Goal: Find contact information: Find contact information

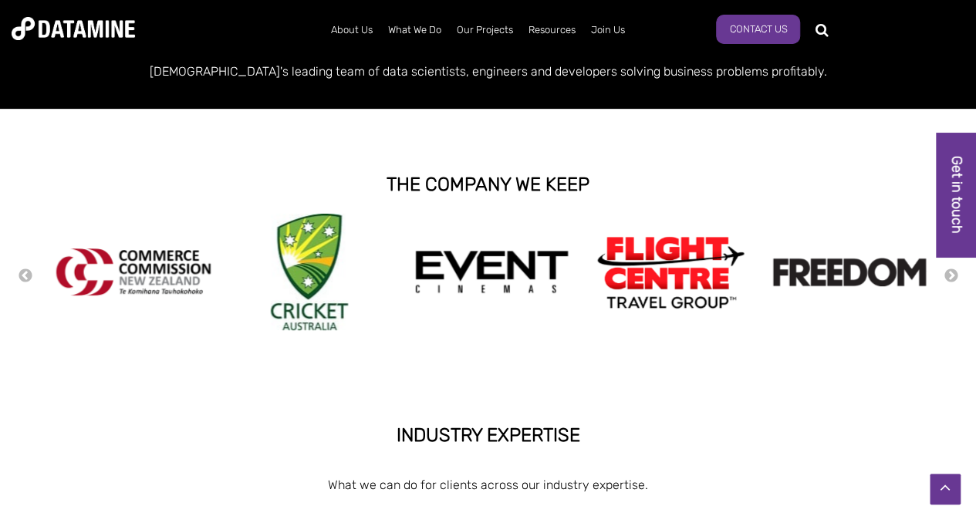
scroll to position [231, 0]
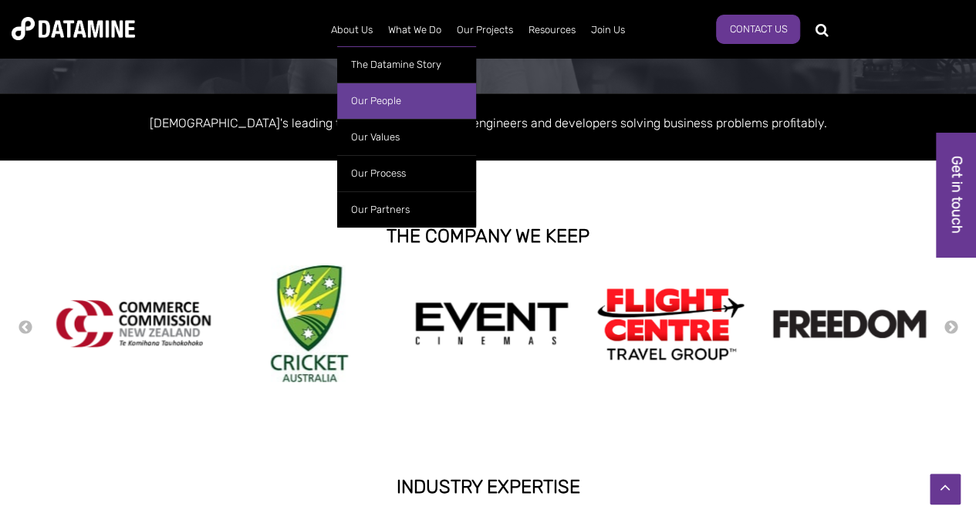
click at [386, 99] on link "Our People" at bounding box center [406, 101] width 139 height 36
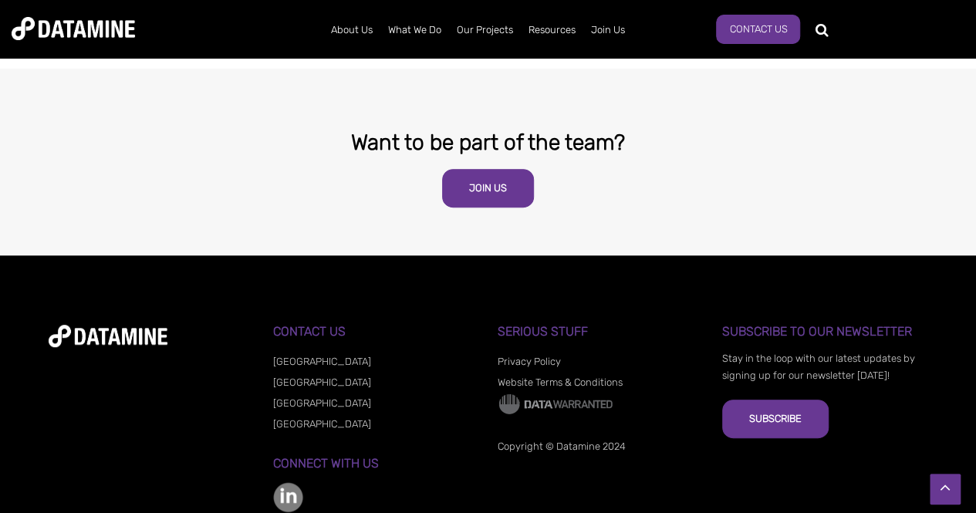
scroll to position [3162, 0]
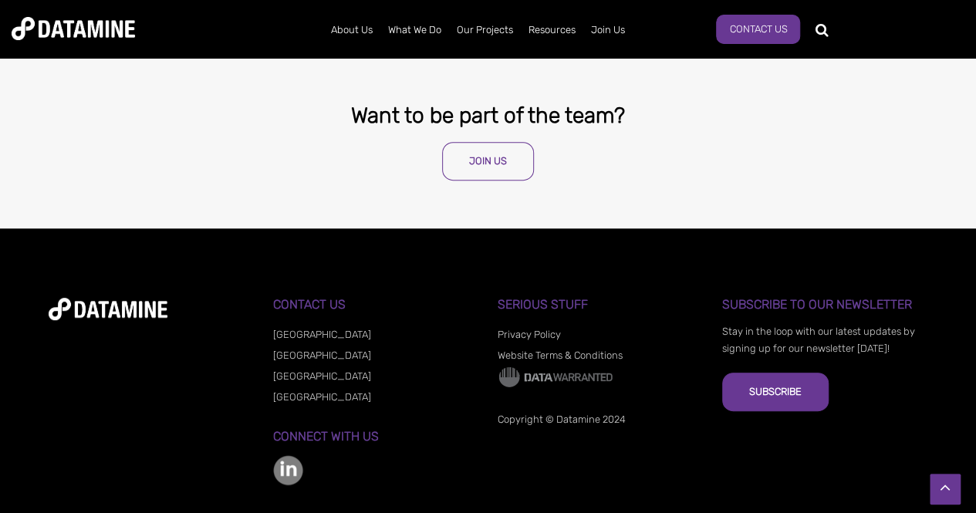
click at [479, 142] on link "Join Us" at bounding box center [488, 161] width 92 height 39
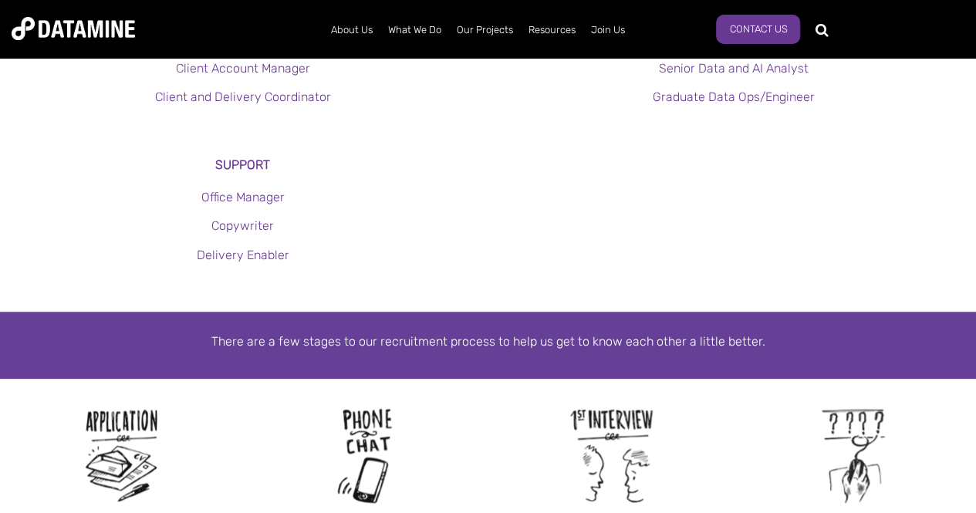
scroll to position [617, 0]
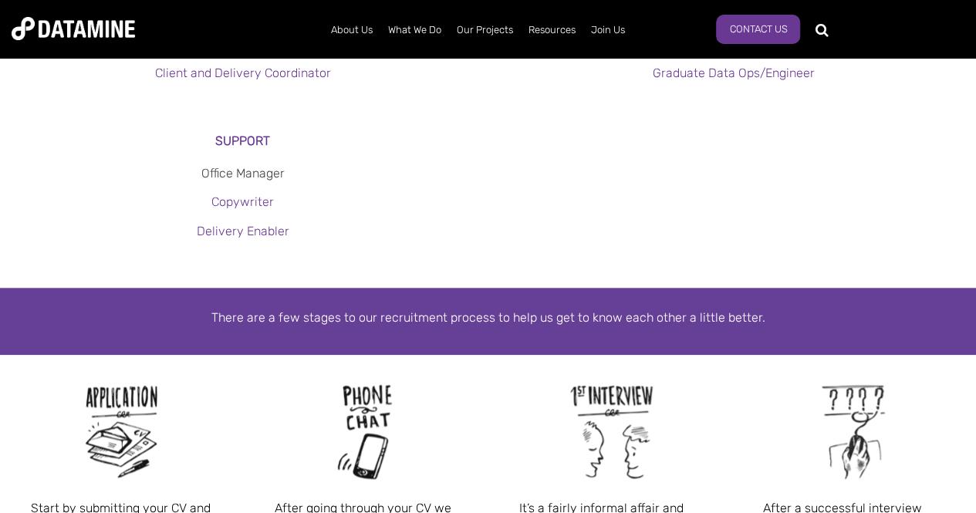
click at [263, 175] on link "Office Manager" at bounding box center [242, 173] width 83 height 15
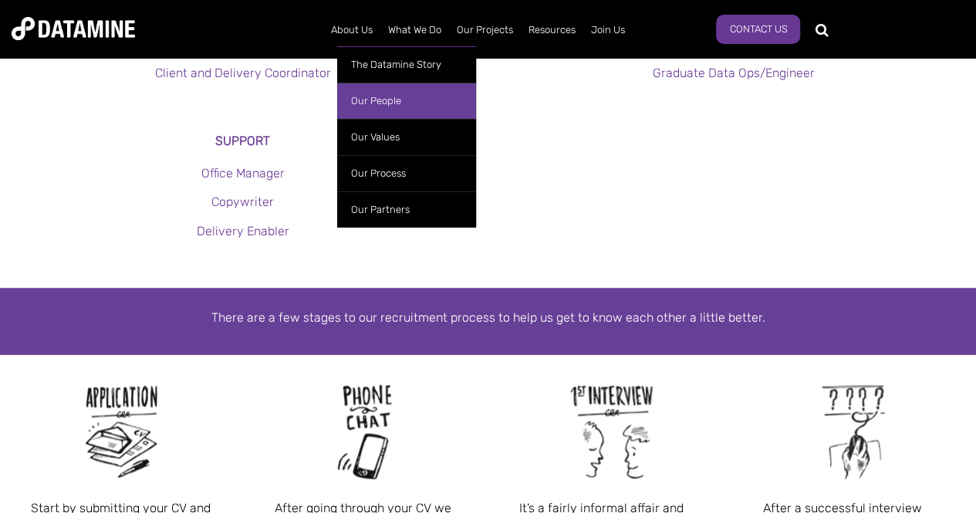
click at [372, 103] on link "Our People" at bounding box center [406, 101] width 139 height 36
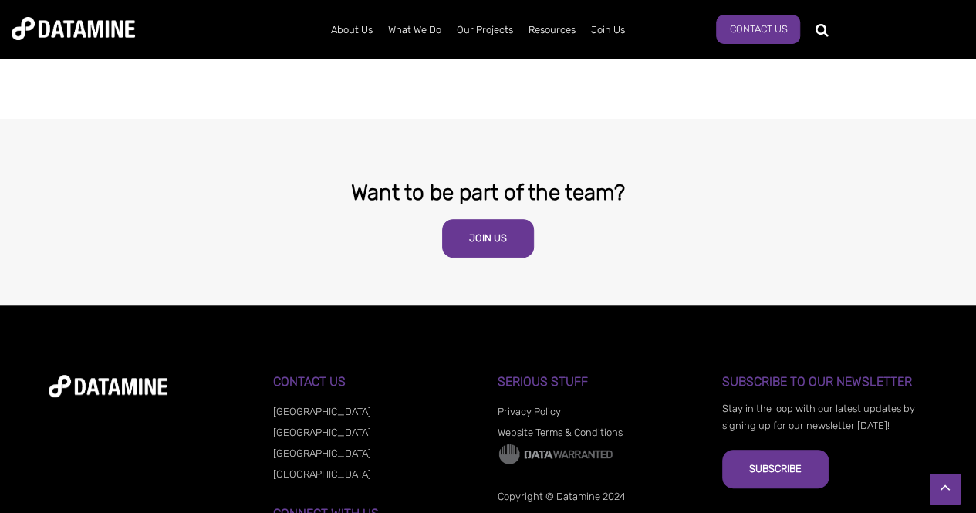
scroll to position [3162, 0]
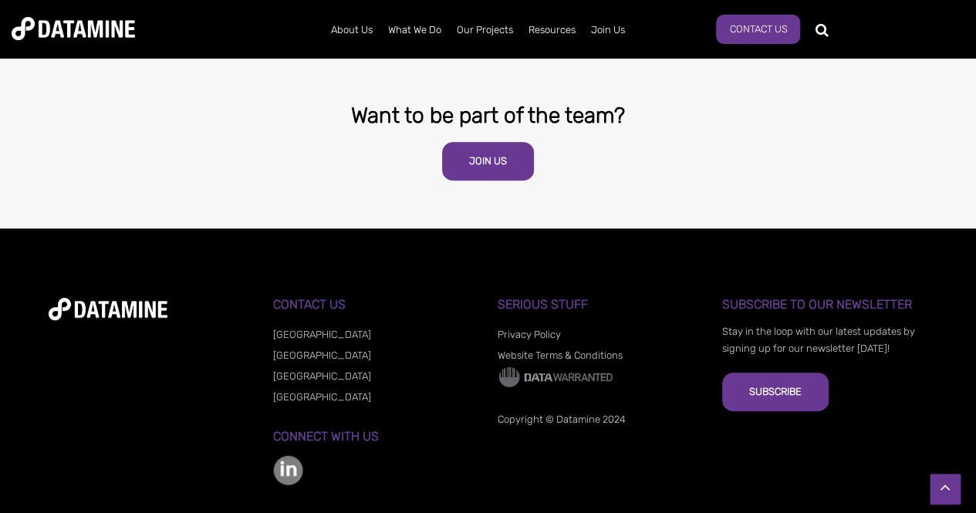
click at [292, 391] on link "[GEOGRAPHIC_DATA]" at bounding box center [322, 397] width 98 height 12
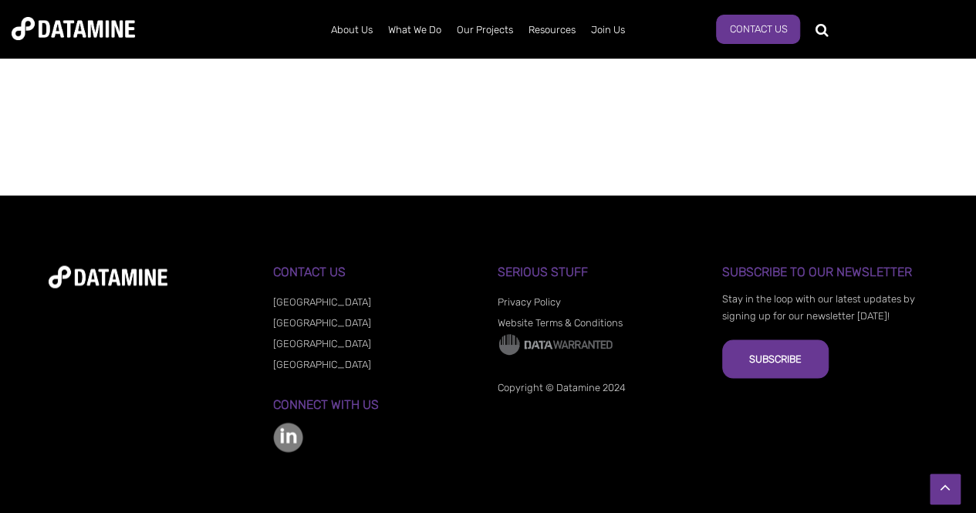
scroll to position [1325, 0]
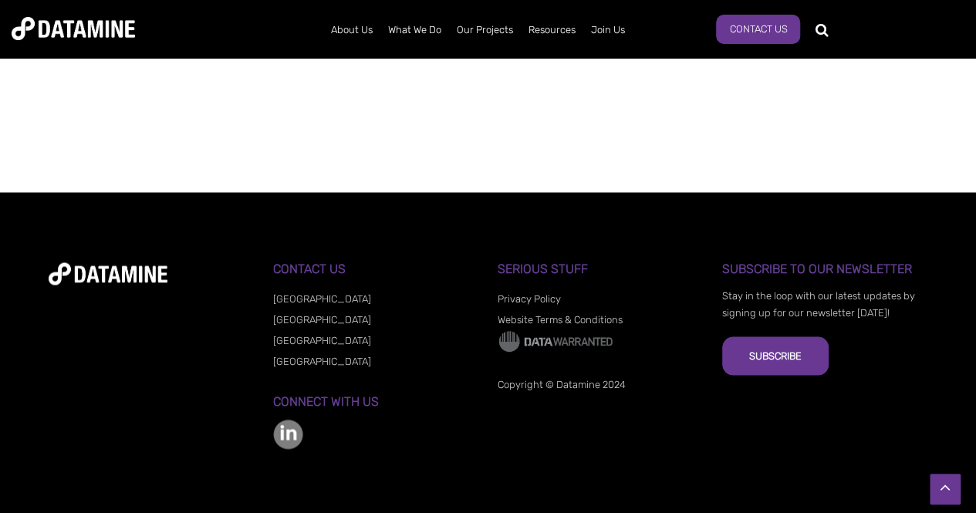
click at [291, 429] on img at bounding box center [288, 434] width 30 height 30
